Goal: Transaction & Acquisition: Download file/media

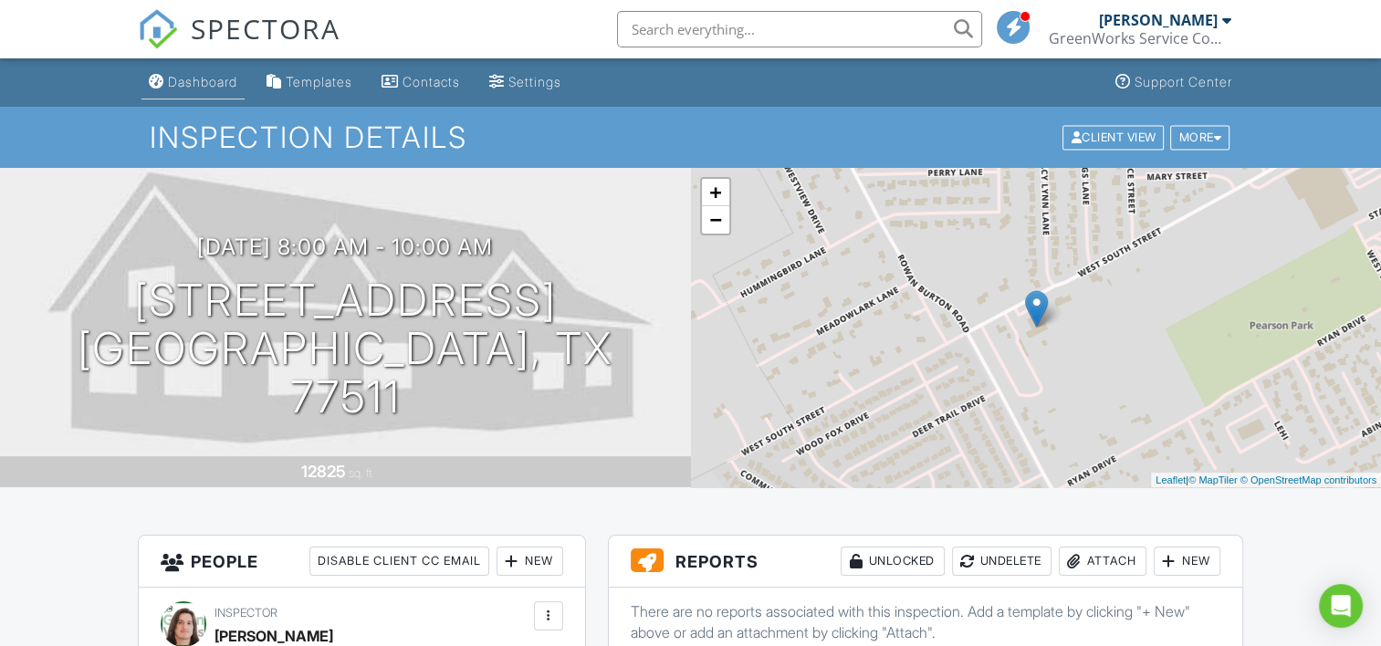
click at [190, 79] on div "Dashboard" at bounding box center [202, 82] width 69 height 16
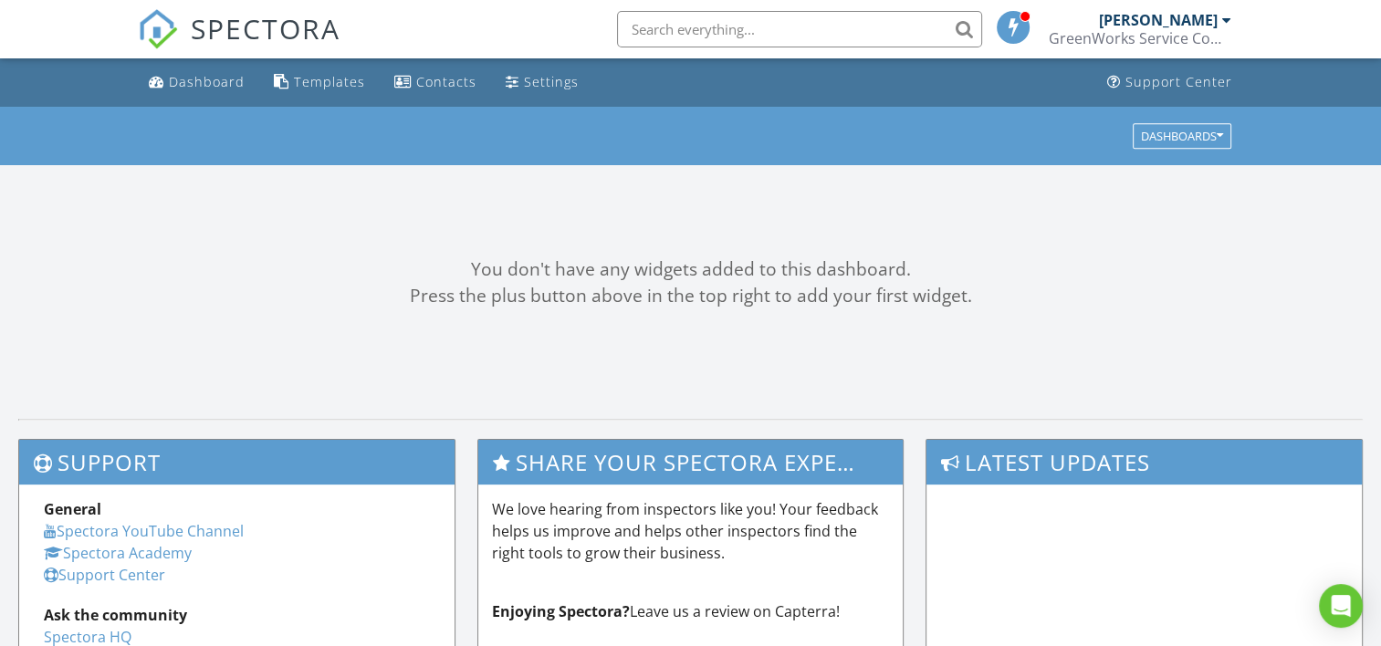
click at [1152, 26] on div "[PERSON_NAME]" at bounding box center [1158, 20] width 119 height 18
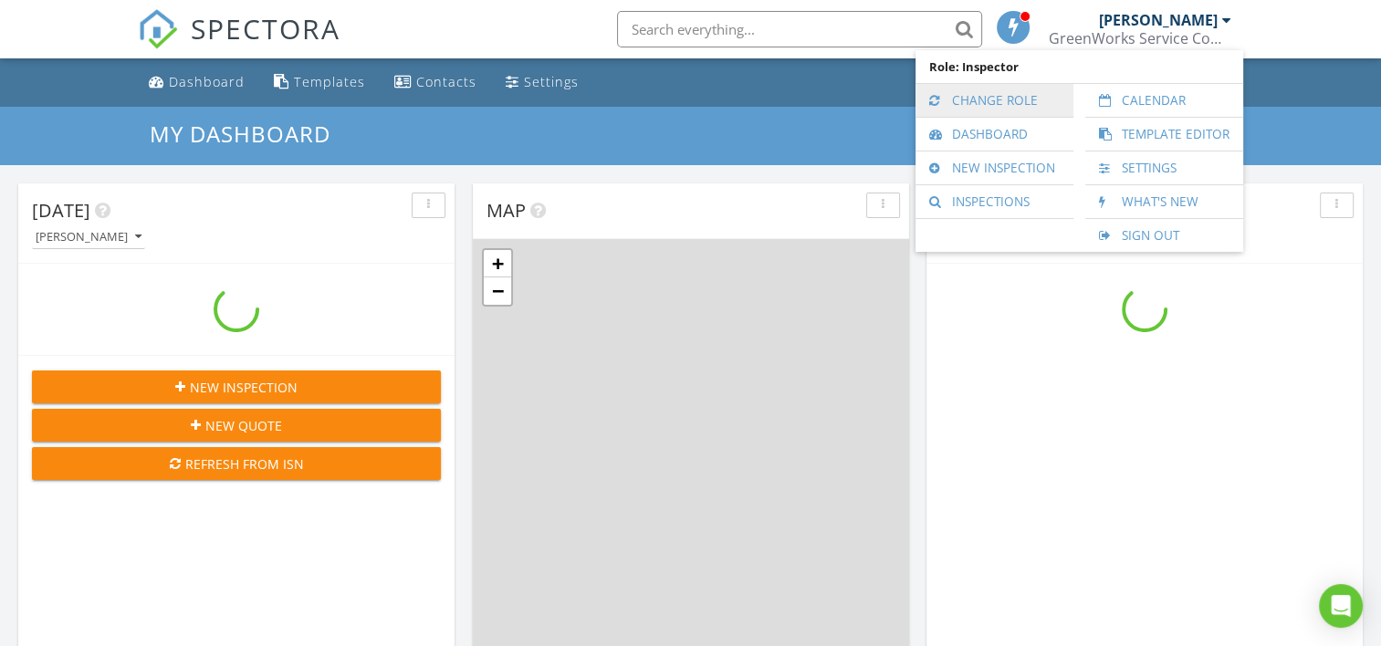
scroll to position [1690, 1410]
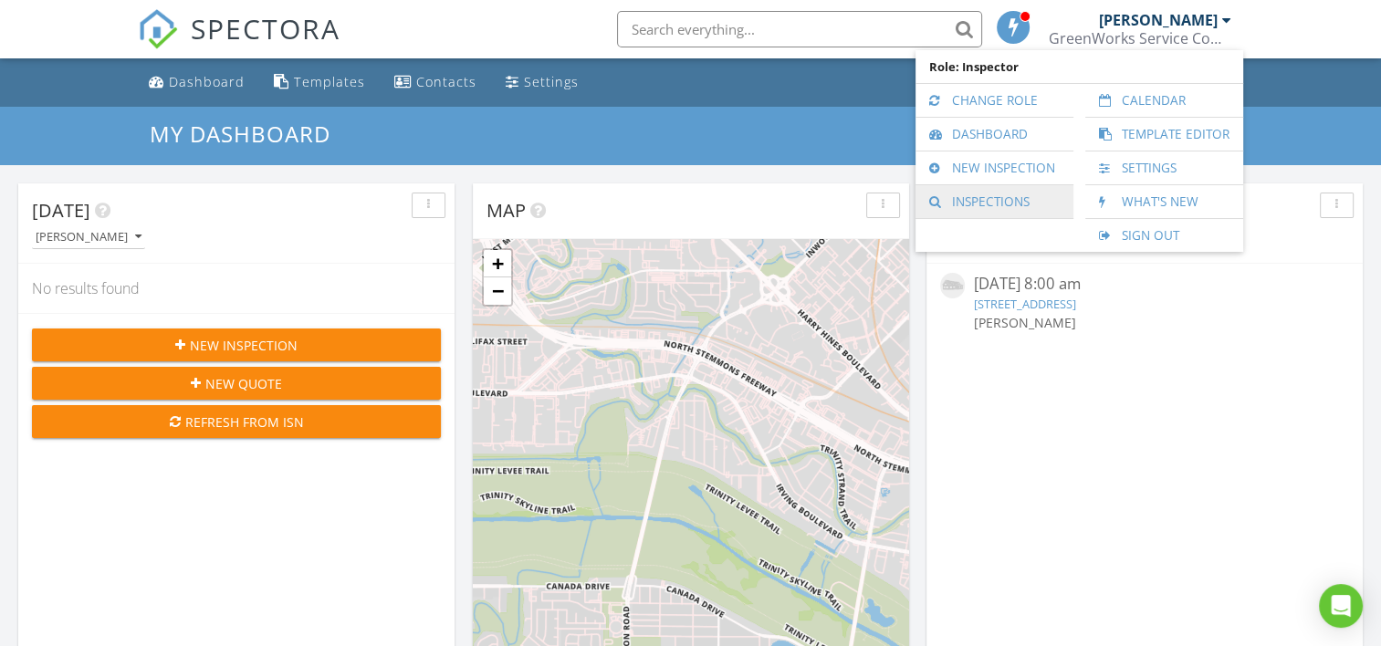
click at [987, 192] on link "Inspections" at bounding box center [995, 201] width 140 height 33
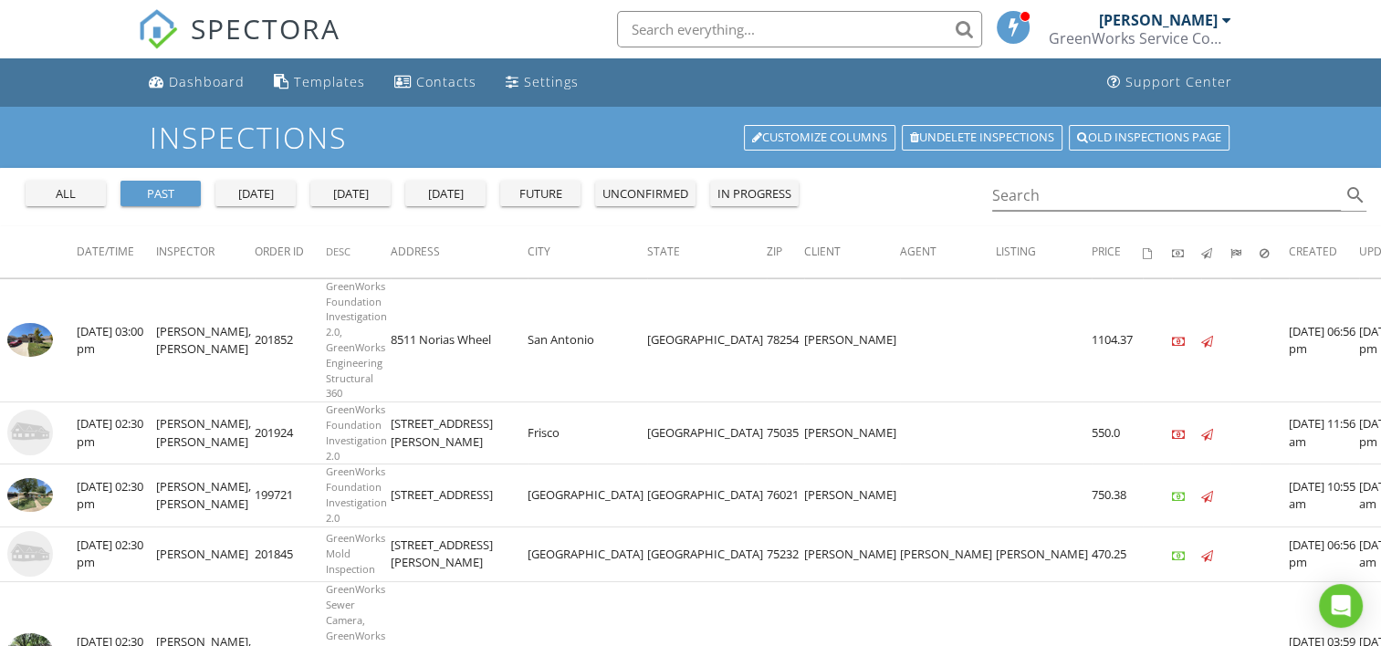
click at [869, 193] on div "all past yesterday today tomorrow future unconfirmed in progress Search search" at bounding box center [690, 197] width 1381 height 58
click at [1045, 205] on input "Search" at bounding box center [1167, 196] width 350 height 30
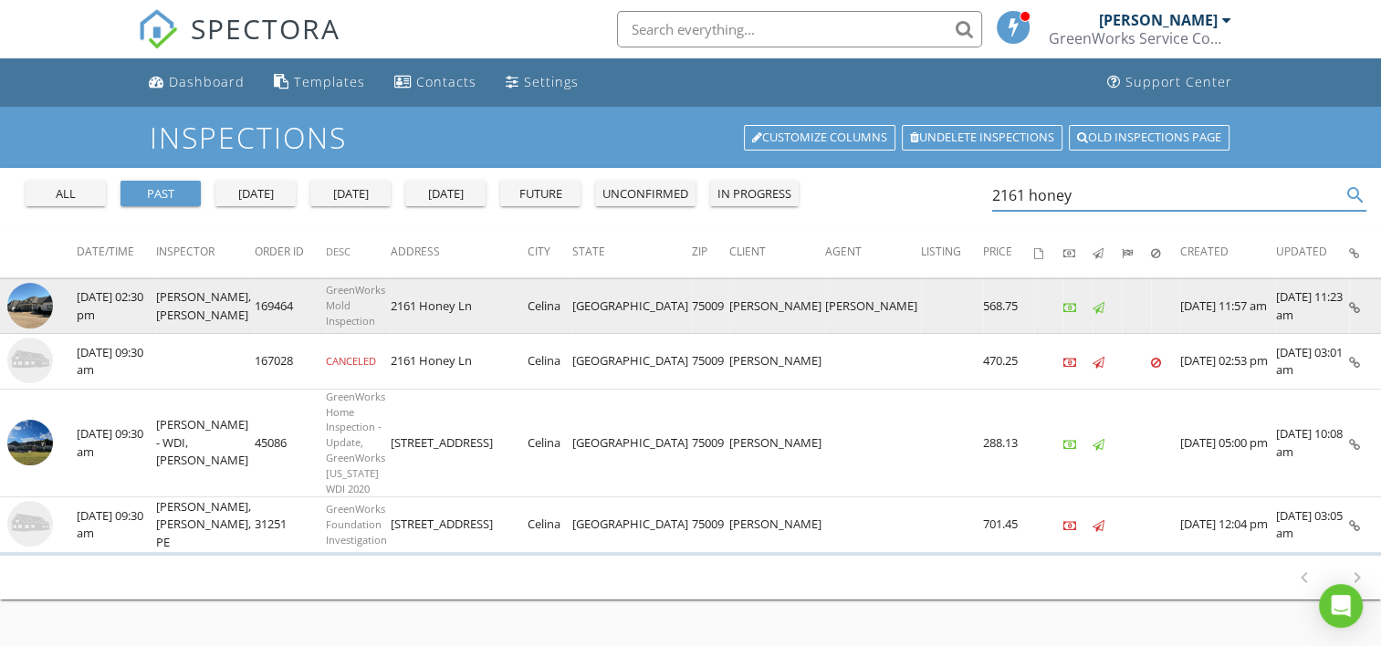
click at [24, 309] on img at bounding box center [30, 306] width 46 height 46
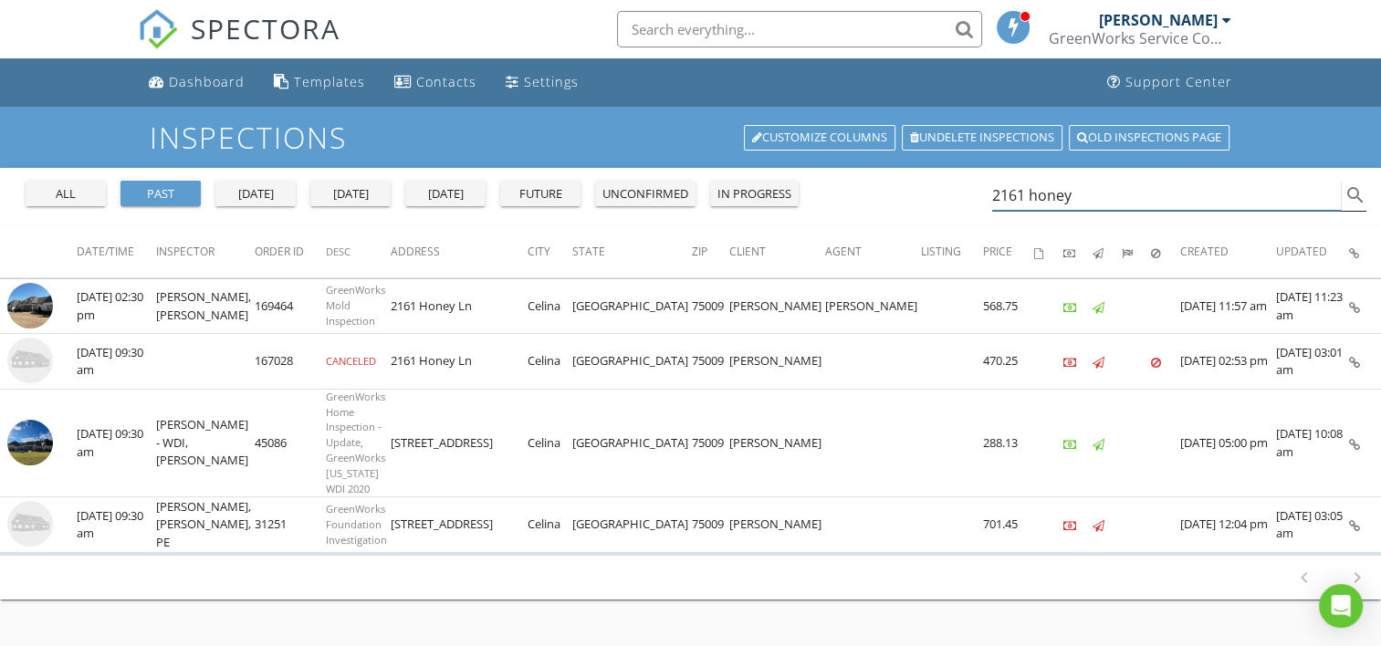
click at [1078, 194] on input "2161 honey" at bounding box center [1167, 196] width 350 height 30
paste input "2115 Taldora"
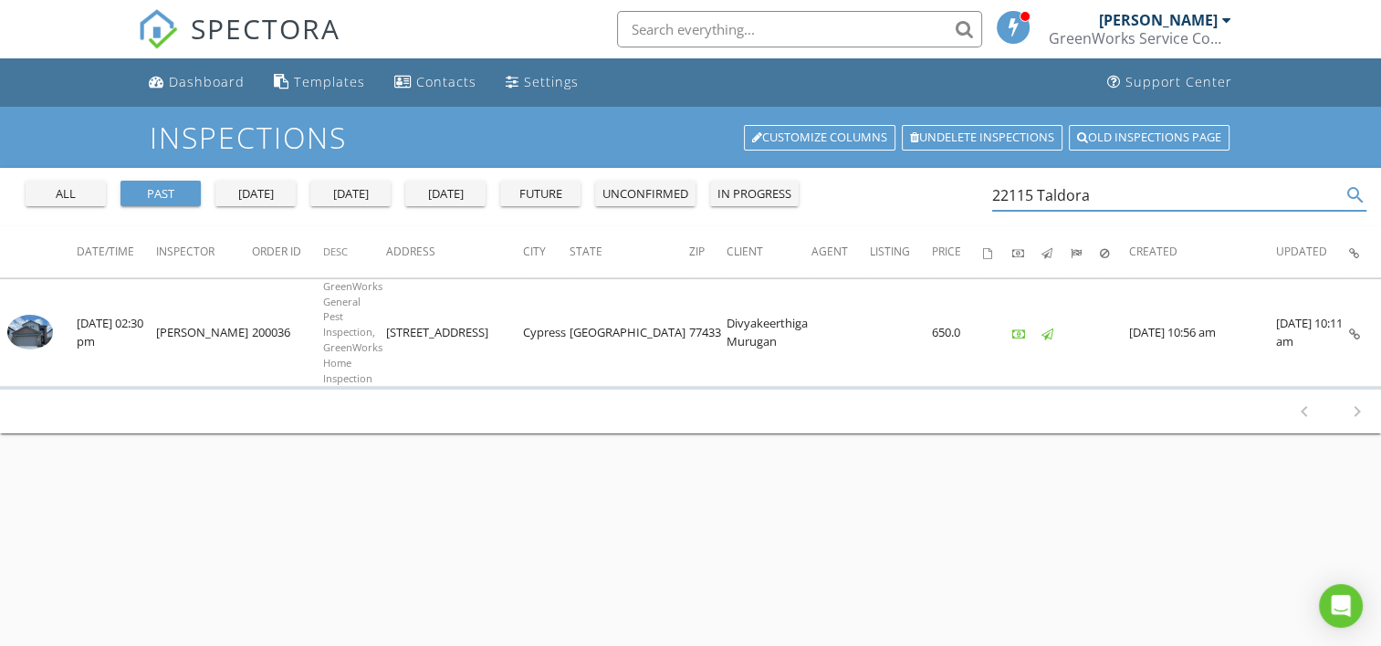
click at [760, 418] on div "Inspections Customize Columns Undelete inspections Old inspections page all pas…" at bounding box center [690, 430] width 1381 height 646
click at [1108, 205] on input "22115 Taldora" at bounding box center [1167, 196] width 350 height 30
paste input "00 Victory Ave"
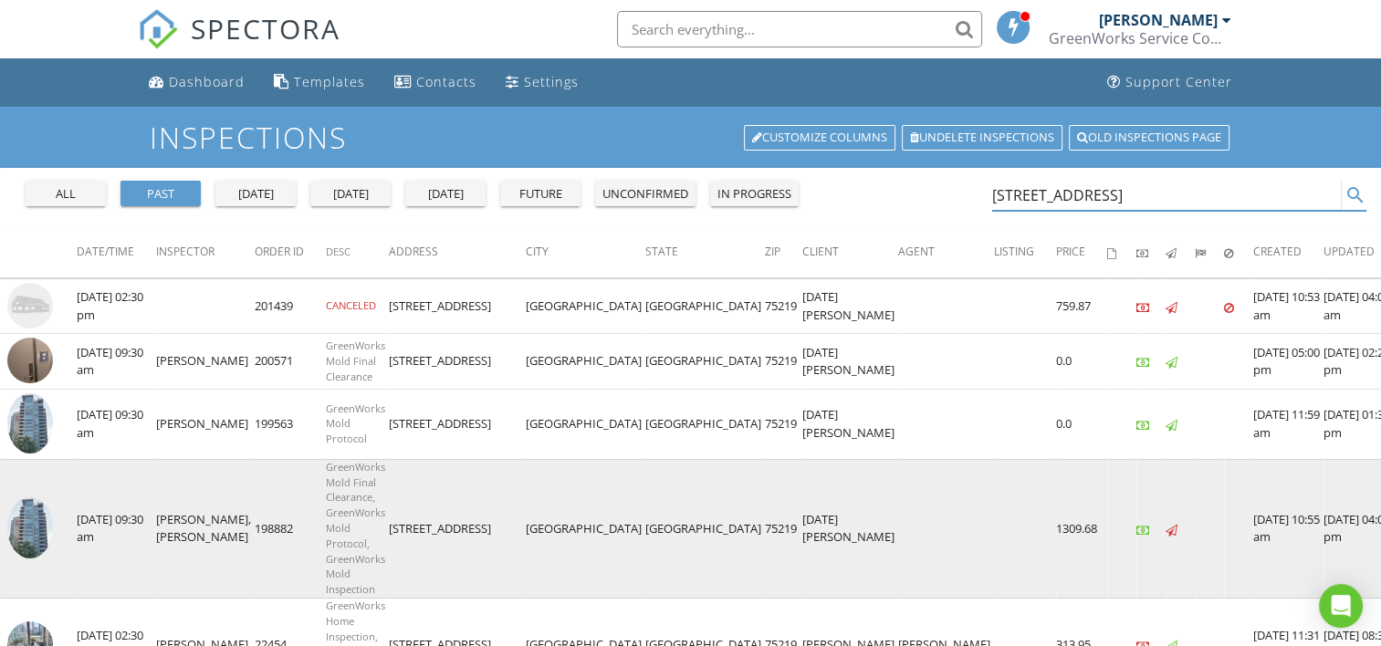
type input "2200 Victory Ave"
click at [37, 498] on img at bounding box center [30, 528] width 46 height 61
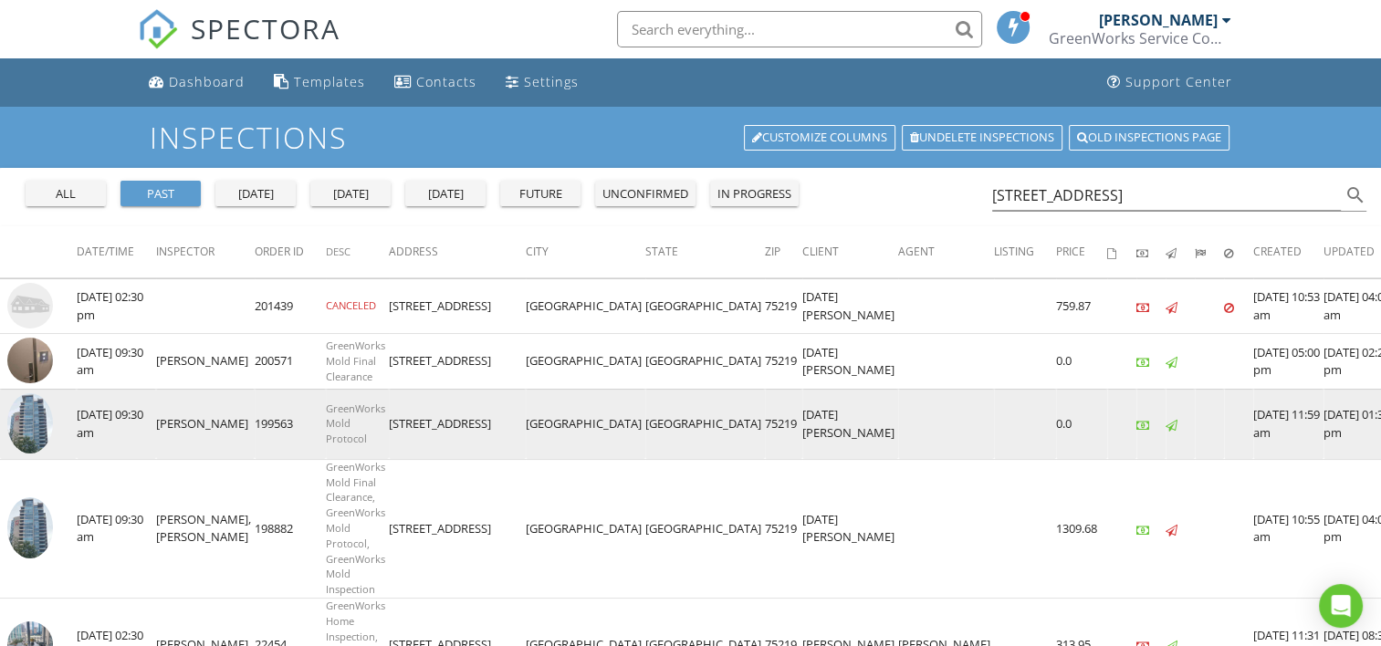
click at [40, 425] on img at bounding box center [30, 423] width 46 height 61
click at [44, 420] on img at bounding box center [30, 423] width 46 height 61
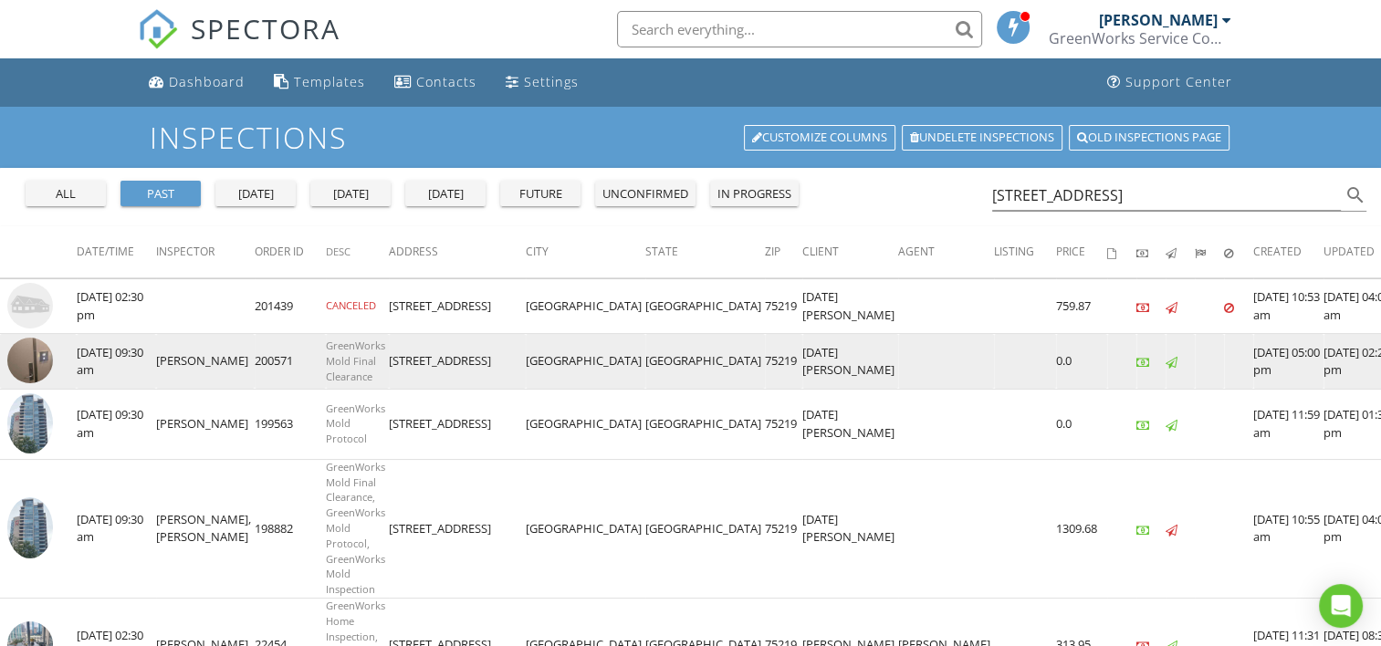
click at [17, 364] on img at bounding box center [30, 361] width 46 height 46
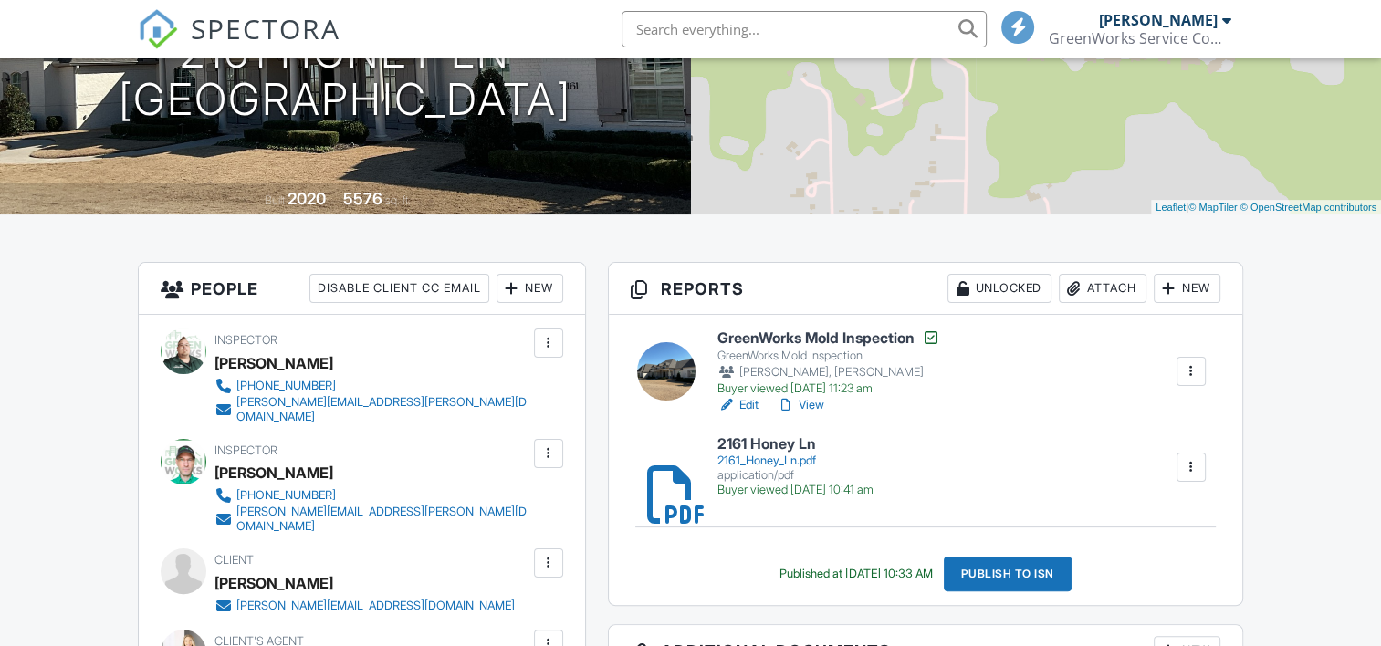
drag, startPoint x: 0, startPoint y: 0, endPoint x: 809, endPoint y: 407, distance: 905.6
click at [809, 407] on link "View" at bounding box center [800, 405] width 47 height 18
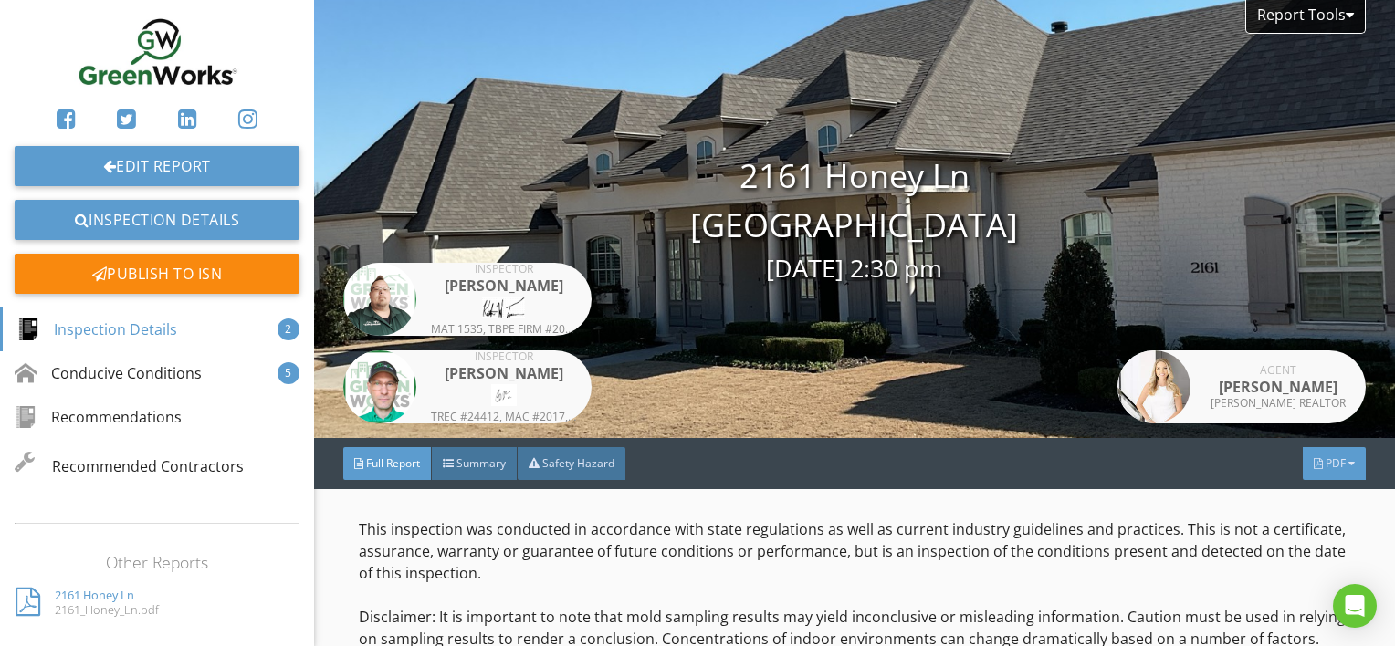
click at [1326, 467] on span "PDF" at bounding box center [1336, 464] width 20 height 16
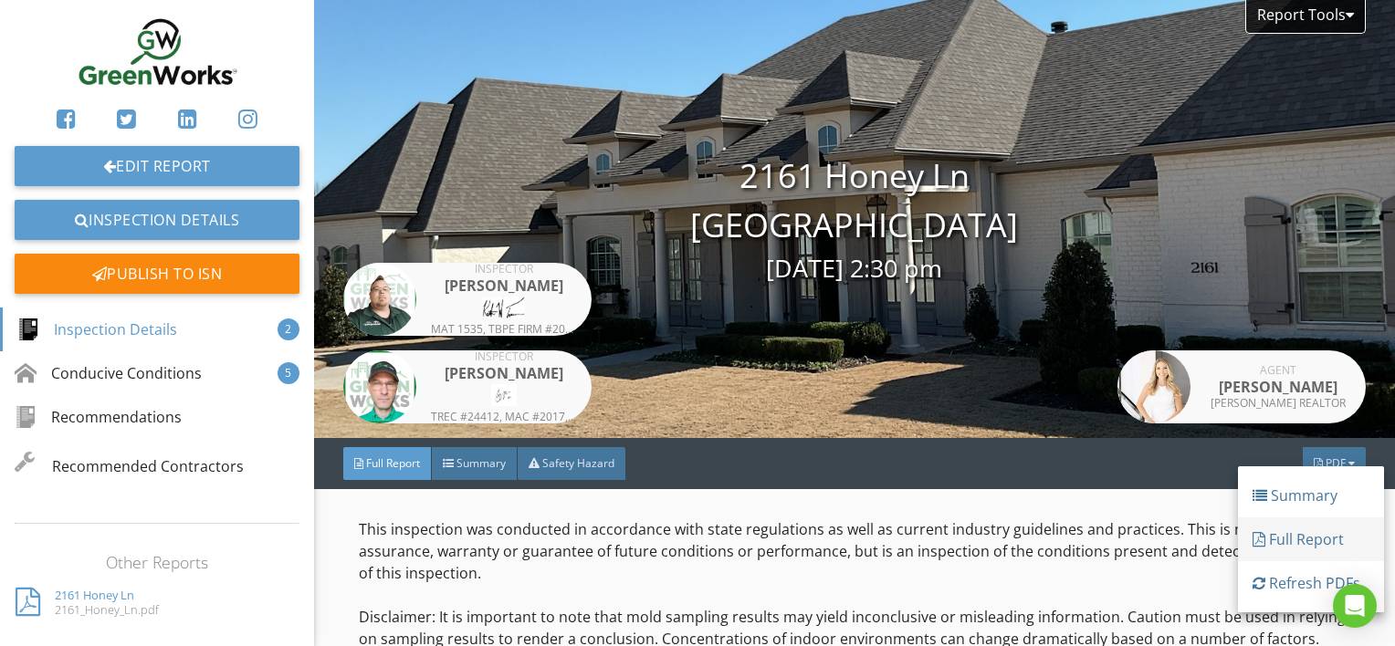
click at [1276, 534] on div "Full Report" at bounding box center [1311, 540] width 117 height 22
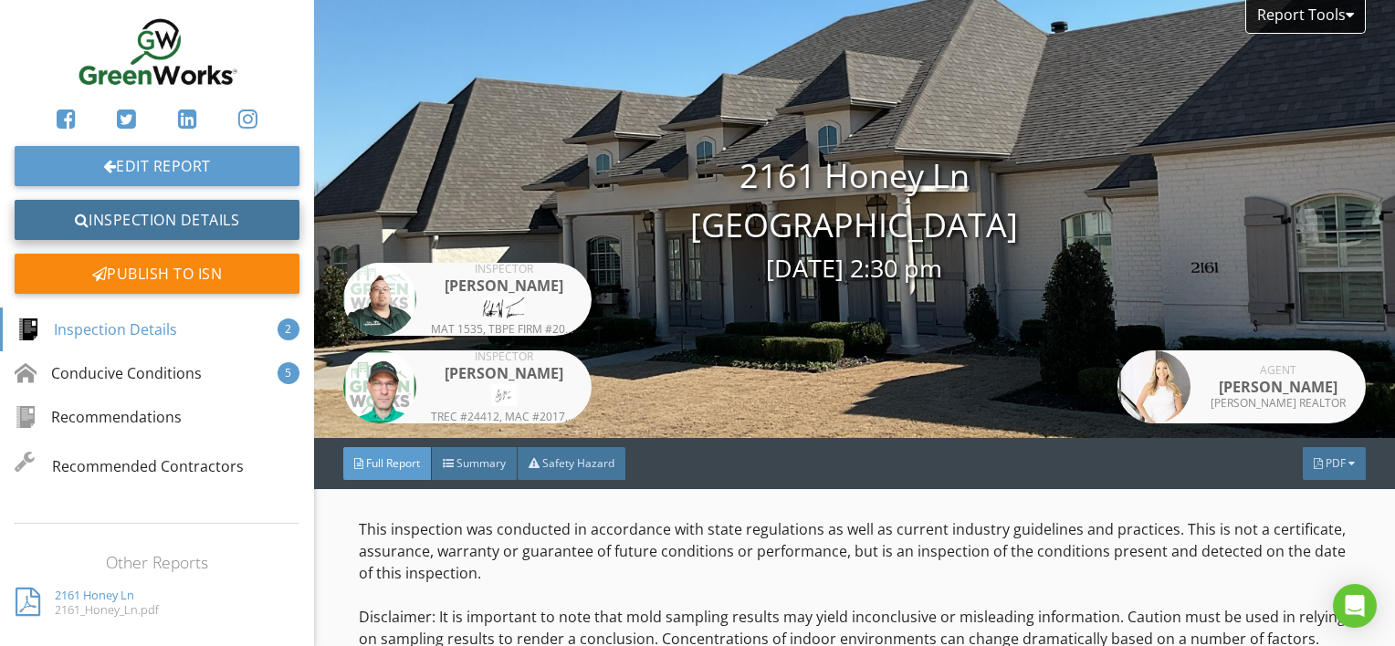
click at [139, 212] on link "Inspection Details" at bounding box center [157, 220] width 285 height 40
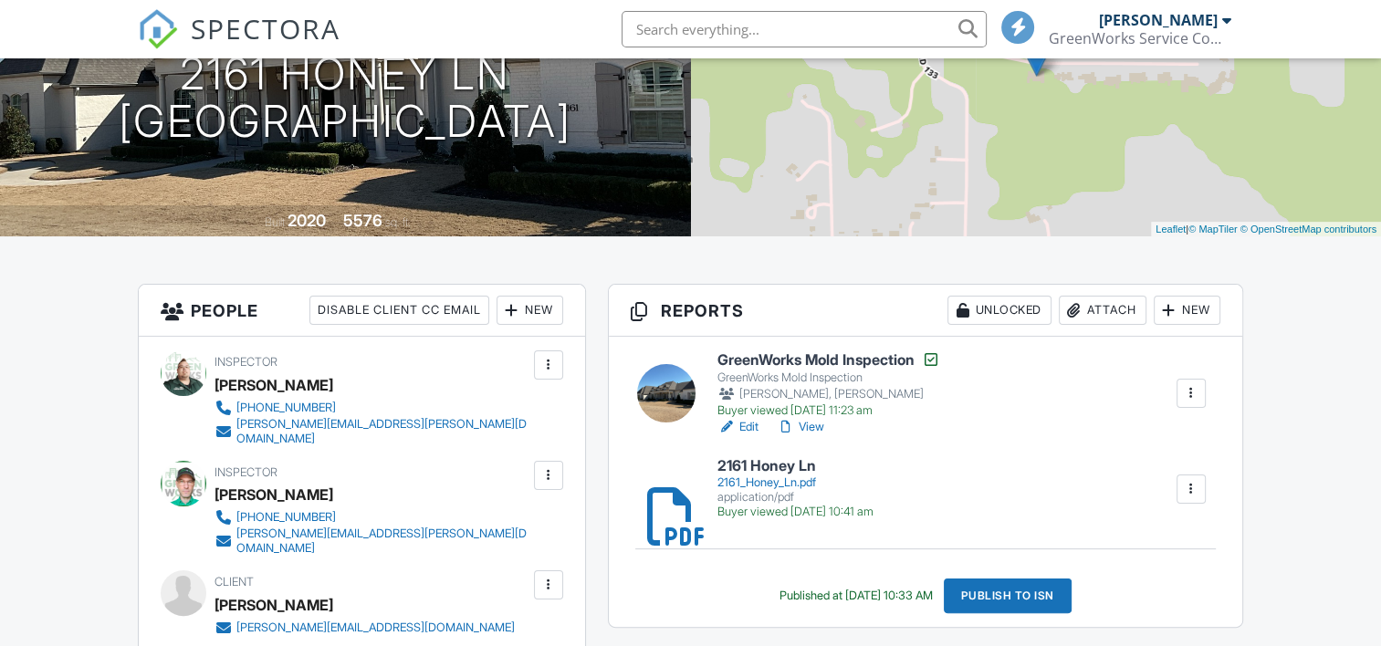
scroll to position [252, 0]
click at [786, 484] on div "2161_Honey_Ln.pdf" at bounding box center [796, 482] width 156 height 15
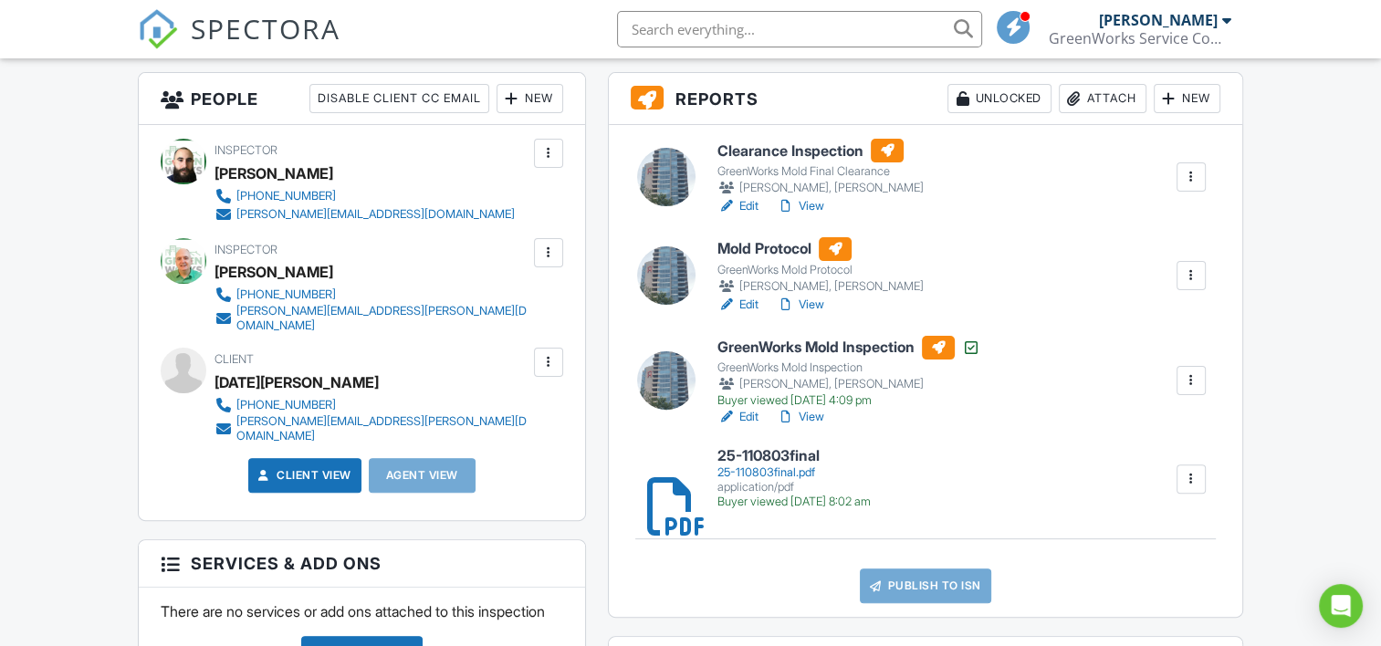
click at [754, 471] on div "25-110803final.pdf" at bounding box center [794, 473] width 153 height 15
click at [812, 414] on link "View" at bounding box center [800, 417] width 47 height 18
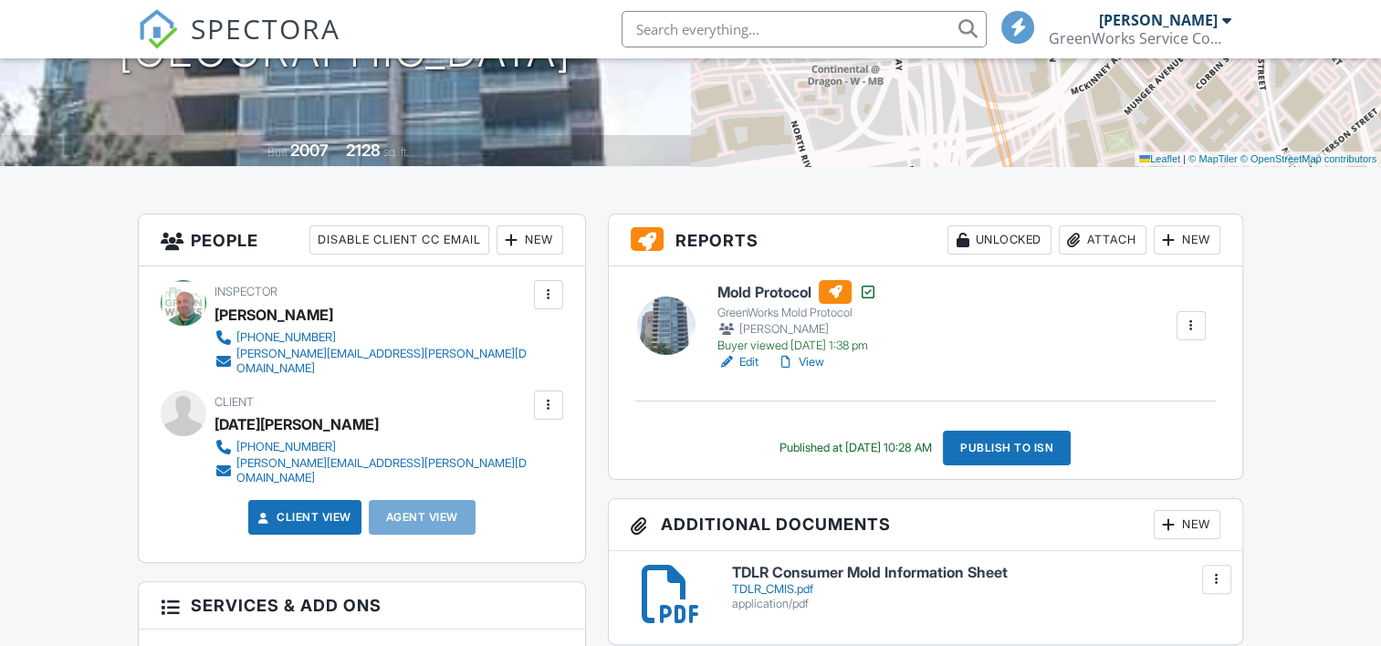
click at [810, 365] on link "View" at bounding box center [800, 362] width 47 height 18
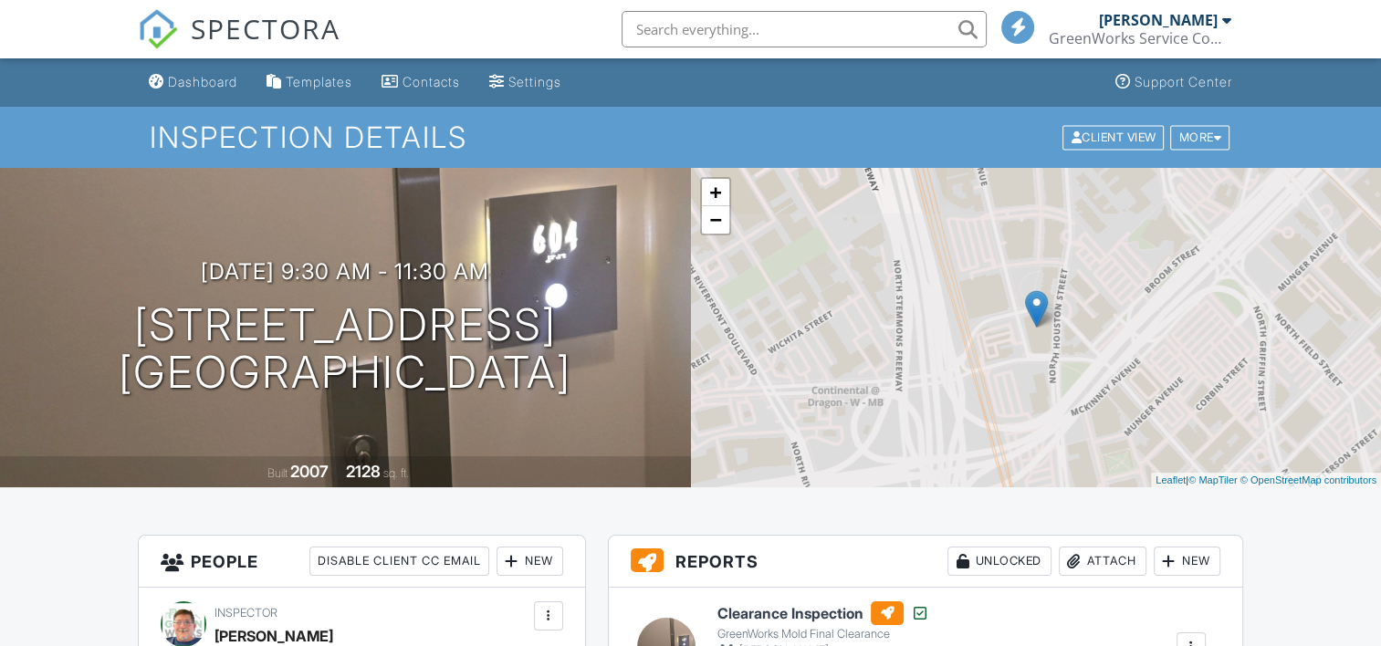
scroll to position [283, 0]
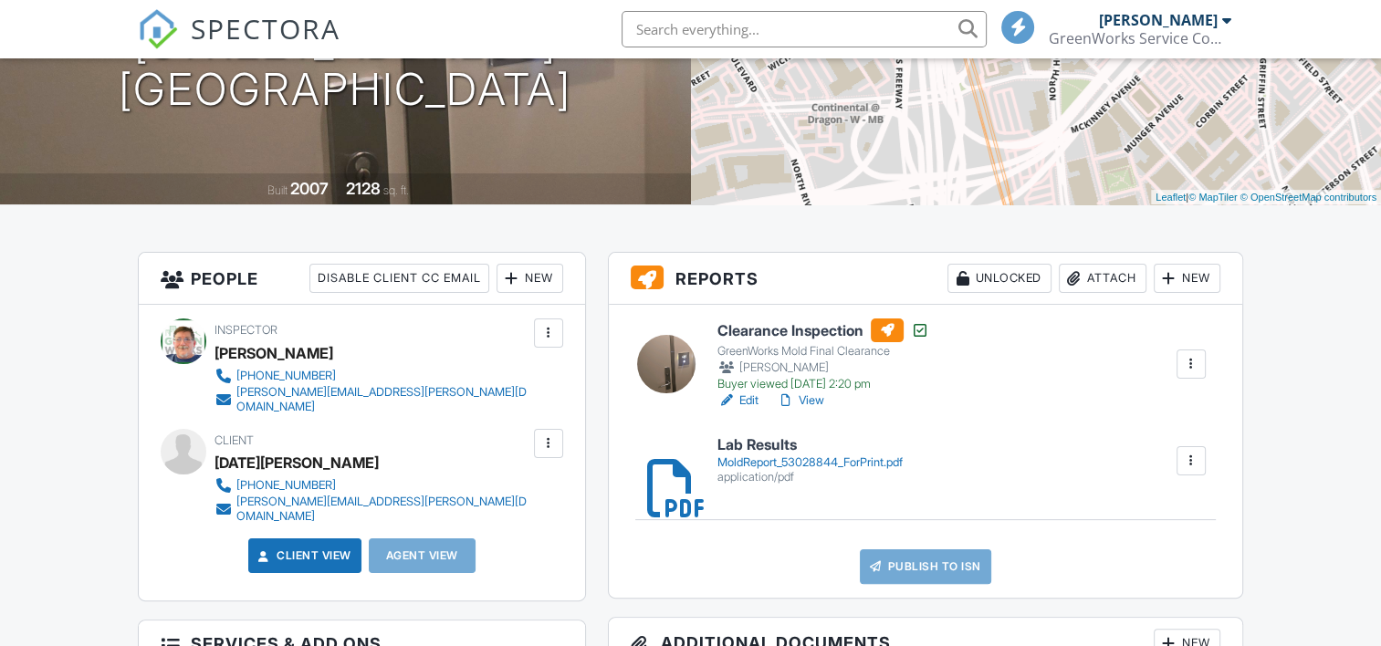
click at [770, 461] on div "MoldReport_53028844_ForPrint.pdf" at bounding box center [810, 463] width 185 height 15
click at [803, 396] on link "View" at bounding box center [800, 401] width 47 height 18
